Goal: Task Accomplishment & Management: Manage account settings

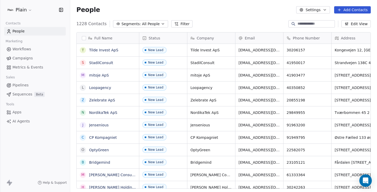
click at [22, 87] on span "Pipelines" at bounding box center [20, 85] width 16 height 5
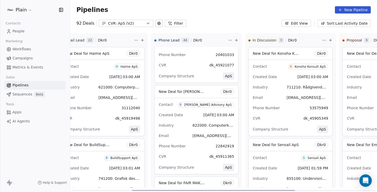
scroll to position [0, 117]
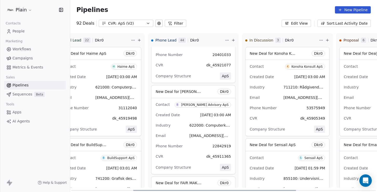
click at [206, 106] on div "[PERSON_NAME] Advisory ApS" at bounding box center [205, 105] width 48 height 4
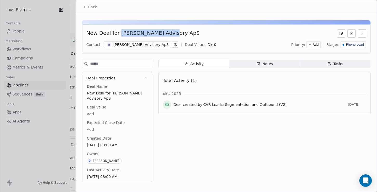
drag, startPoint x: 118, startPoint y: 32, endPoint x: 170, endPoint y: 36, distance: 52.4
click at [170, 36] on div "New Deal for [PERSON_NAME] Advisory ApS" at bounding box center [226, 33] width 280 height 8
copy div "[PERSON_NAME] Advisory ApS"
click at [91, 6] on span "Back" at bounding box center [92, 6] width 9 height 5
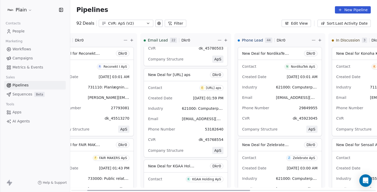
scroll to position [0, 28]
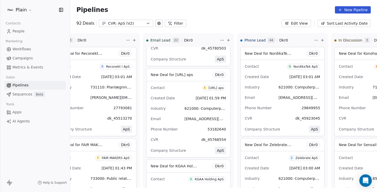
click at [125, 28] on div "Pipelines New Pipeline 92 Deals CVR: ApS (V2) Filter Edit View Sort: Last Activ…" at bounding box center [223, 96] width 307 height 192
click at [131, 23] on div "CVR: ApS (V2)" at bounding box center [126, 23] width 36 height 5
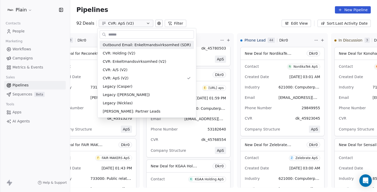
click at [131, 21] on html "Plain Contacts People Marketing Workflows Campaigns Metrics & Events Sales Pipe…" at bounding box center [188, 96] width 377 height 192
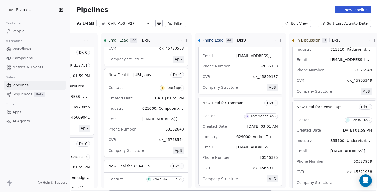
scroll to position [0, 80]
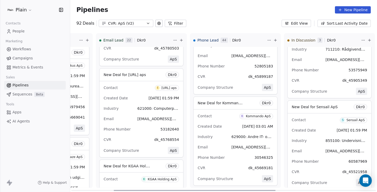
click at [130, 98] on div "Created Date [DATE] 01:59 PM" at bounding box center [141, 98] width 75 height 8
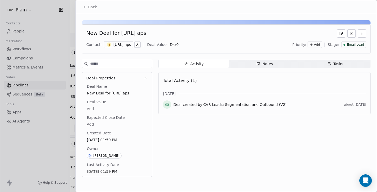
click at [44, 141] on div at bounding box center [188, 96] width 377 height 192
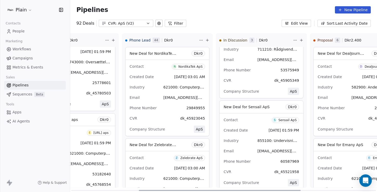
scroll to position [0, 162]
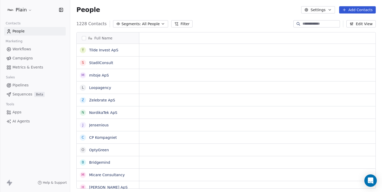
scroll to position [4, 4]
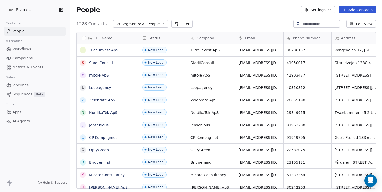
click at [20, 84] on span "Pipelines" at bounding box center [20, 85] width 16 height 5
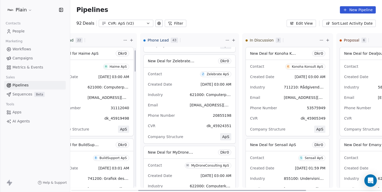
scroll to position [16, 0]
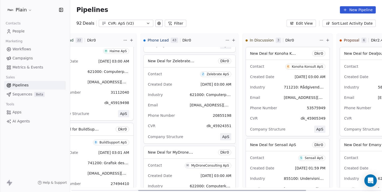
click at [172, 76] on div "Contact Z Zelebrate ApS" at bounding box center [189, 74] width 83 height 9
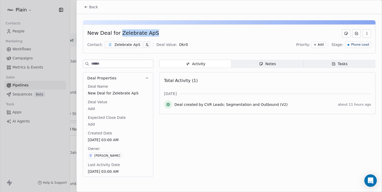
drag, startPoint x: 119, startPoint y: 32, endPoint x: 151, endPoint y: 33, distance: 31.9
click at [151, 33] on div "New Deal for Zelebrate ApS" at bounding box center [123, 33] width 72 height 8
copy div "Zelebrate ApS"
click at [92, 9] on span "Back" at bounding box center [93, 6] width 9 height 5
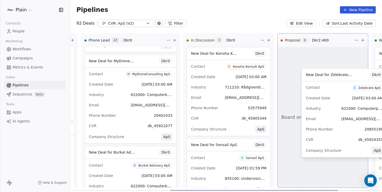
scroll to position [0, 185]
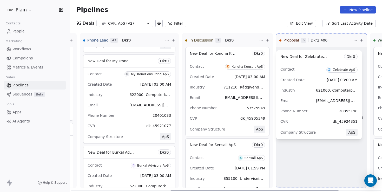
drag, startPoint x: 141, startPoint y: 103, endPoint x: 298, endPoint y: 94, distance: 157.3
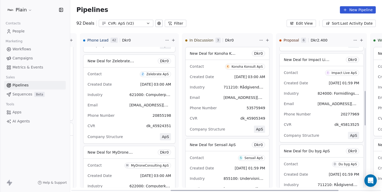
scroll to position [191, 0]
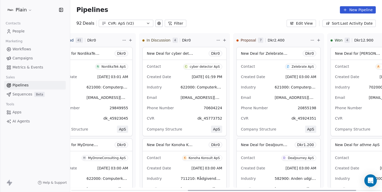
scroll to position [0, 228]
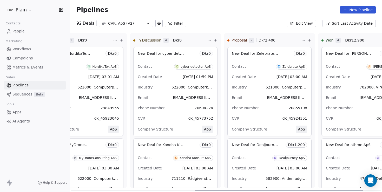
click at [298, 54] on span "Dkr 0" at bounding box center [300, 53] width 9 height 5
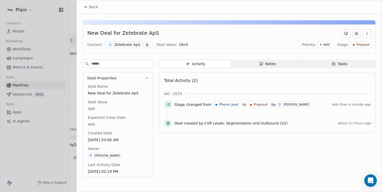
click at [180, 45] on body "Plain Contacts People Marketing Workflows Campaigns Metrics & Events Sales Pipe…" at bounding box center [191, 96] width 382 height 192
type input "*****"
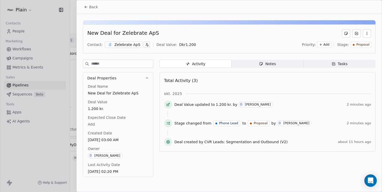
click at [90, 9] on span "Back" at bounding box center [93, 6] width 9 height 5
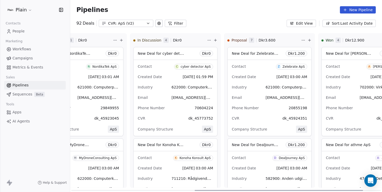
click at [281, 56] on div "New Deal for Zelebrate ApS Dkr 1.200" at bounding box center [269, 53] width 84 height 12
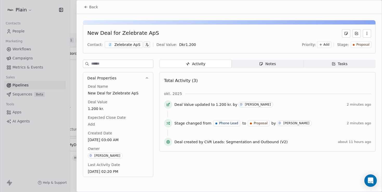
click at [330, 44] on div "Add" at bounding box center [324, 44] width 14 height 7
click at [297, 41] on html "Plain Contacts People Marketing Workflows Campaigns Metrics & Events Sales Pipe…" at bounding box center [191, 96] width 382 height 192
click at [280, 66] on span "Notes Notes" at bounding box center [267, 64] width 72 height 8
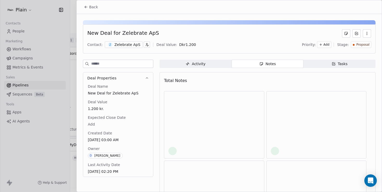
click at [332, 64] on icon "button" at bounding box center [333, 64] width 4 height 4
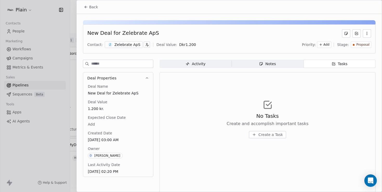
click at [259, 139] on div "No Tasks Create and accomplish important tasks Create a Task" at bounding box center [267, 119] width 207 height 64
click at [262, 135] on span "Create a Task" at bounding box center [270, 134] width 24 height 5
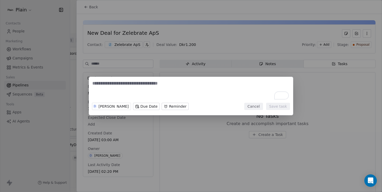
click at [142, 105] on body "Plain Contacts People Marketing Workflows Campaigns Metrics & Events Sales Pipe…" at bounding box center [191, 96] width 382 height 192
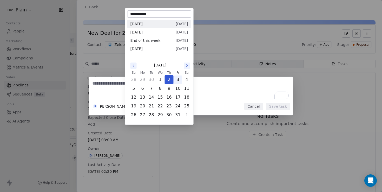
click at [178, 80] on button "3" at bounding box center [178, 80] width 8 height 8
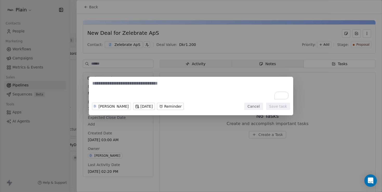
click at [164, 87] on textarea "To enrich screen reader interactions, please activate Accessibility in Grammarl…" at bounding box center [190, 90] width 197 height 20
click at [171, 106] on body "Plain Contacts People Marketing Workflows Campaigns Metrics & Events Sales Pipe…" at bounding box center [191, 96] width 382 height 192
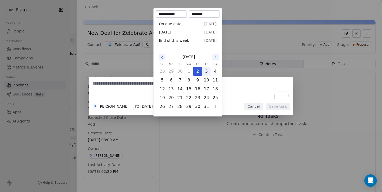
click at [206, 73] on button "3" at bounding box center [206, 71] width 8 height 8
type input "**********"
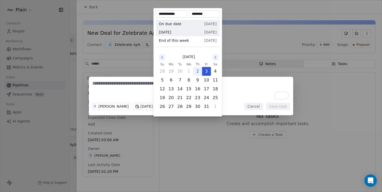
click at [200, 13] on input "********" at bounding box center [204, 13] width 29 height 5
click at [195, 13] on input "********" at bounding box center [204, 13] width 29 height 5
click at [202, 14] on input "********" at bounding box center [204, 13] width 29 height 5
type input "********"
click at [250, 81] on div "D Daniel Borup Tomorrow On due date, 11:00 AM Cancel Save task" at bounding box center [191, 96] width 382 height 38
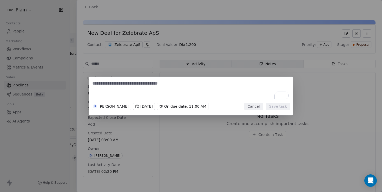
click at [144, 85] on textarea "To enrich screen reader interactions, please activate Accessibility in Grammarl…" at bounding box center [190, 90] width 197 height 20
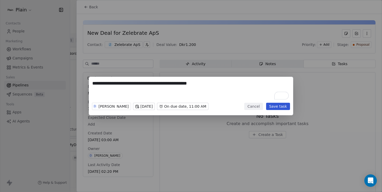
type textarea "**********"
click at [282, 111] on div "D Daniel Borup Tomorrow On due date, 11:00 AM Cancel Save task" at bounding box center [191, 106] width 198 height 11
click at [282, 110] on div "D Daniel Borup Tomorrow On due date, 11:00 AM Cancel Save task" at bounding box center [191, 106] width 198 height 11
click at [281, 109] on button "Save task" at bounding box center [278, 106] width 24 height 7
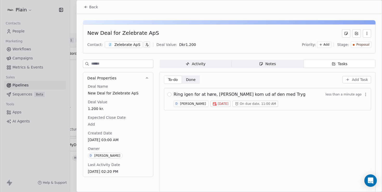
click at [262, 60] on span "Notes Notes" at bounding box center [267, 64] width 72 height 8
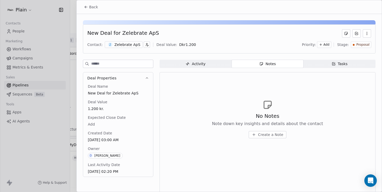
click at [256, 130] on div "No Notes Note down key insights and details about the contact Create a Note" at bounding box center [267, 125] width 111 height 26
click at [256, 133] on button "Create a Note" at bounding box center [267, 134] width 38 height 7
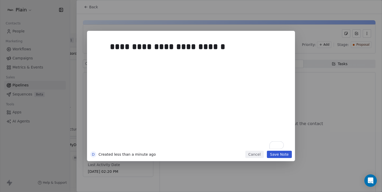
click at [286, 152] on button "Save Note" at bounding box center [279, 154] width 25 height 7
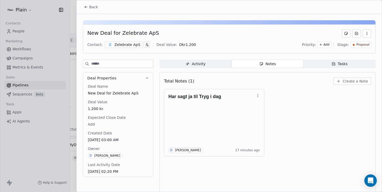
click at [86, 6] on icon at bounding box center [86, 7] width 4 height 4
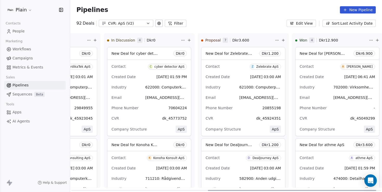
scroll to position [0, 253]
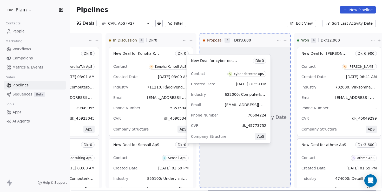
drag, startPoint x: 146, startPoint y: 80, endPoint x: 224, endPoint y: 87, distance: 78.2
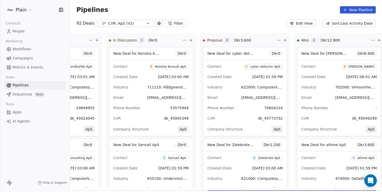
click at [275, 53] on span "Dkr 0" at bounding box center [275, 53] width 9 height 5
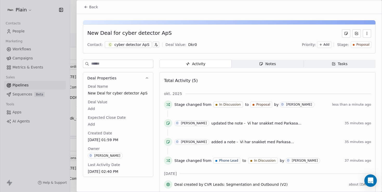
click at [192, 46] on div "Contact: c cyber detector ApS Deal Value: Dkr 0 Priority: Add Stage: Proposal" at bounding box center [228, 45] width 283 height 8
click at [189, 44] on body "Plain Contacts People Marketing Workflows Campaigns Metrics & Events Sales Pipe…" at bounding box center [191, 96] width 382 height 192
type input "*****"
click at [87, 8] on icon at bounding box center [86, 7] width 4 height 4
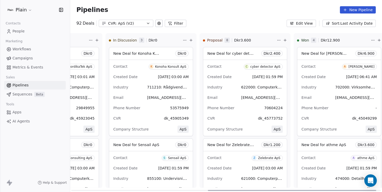
click at [236, 69] on div "Contact C cyber detector ApS" at bounding box center [244, 66] width 75 height 9
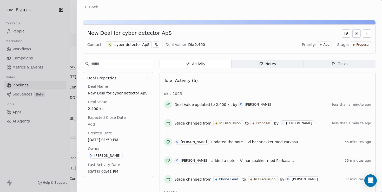
click at [257, 61] on span "Notes Notes" at bounding box center [267, 64] width 72 height 8
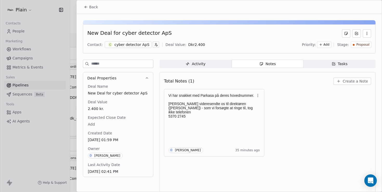
click at [323, 63] on span "Tasks Tasks" at bounding box center [339, 64] width 72 height 8
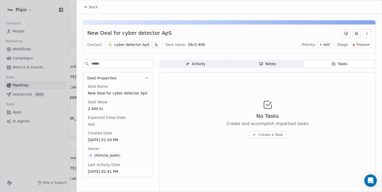
click at [84, 5] on icon at bounding box center [86, 7] width 4 height 4
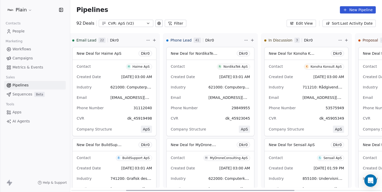
click at [227, 65] on div "NordikaTek ApS" at bounding box center [235, 67] width 24 height 4
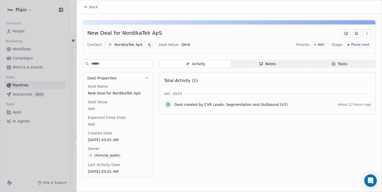
click at [125, 33] on div "New Deal for NordikaTek ApS" at bounding box center [124, 33] width 75 height 8
copy div "NordikaTek"
click at [91, 8] on span "Back" at bounding box center [93, 6] width 9 height 5
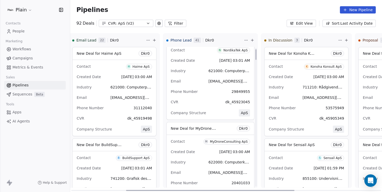
scroll to position [17, 0]
